Goal: Information Seeking & Learning: Learn about a topic

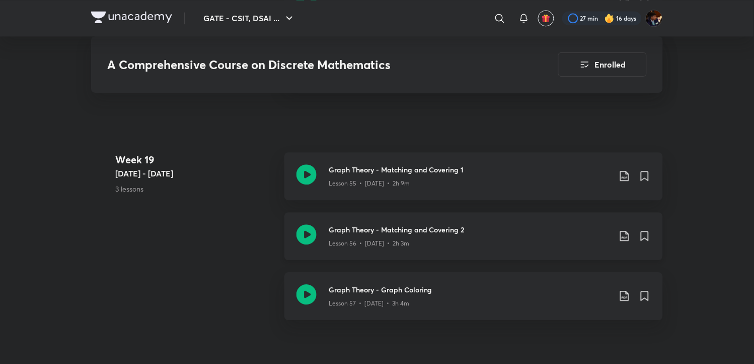
click at [623, 233] on icon at bounding box center [625, 236] width 12 height 12
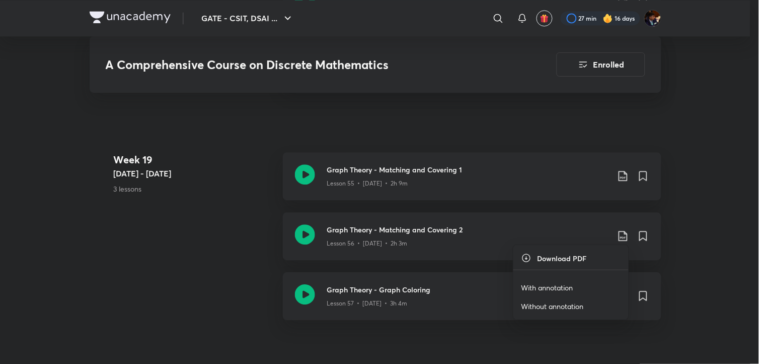
click at [565, 284] on p "With annotation" at bounding box center [548, 287] width 52 height 11
